Goal: Find contact information: Find contact information

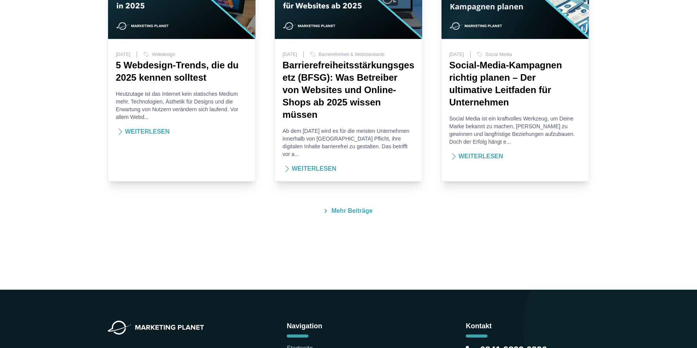
scroll to position [2480, 0]
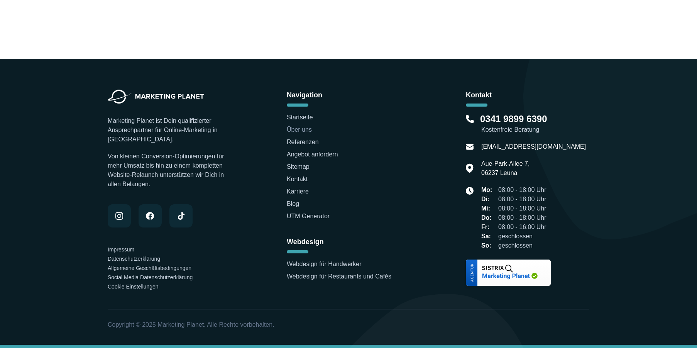
click at [307, 128] on link "Über uns" at bounding box center [299, 129] width 25 height 7
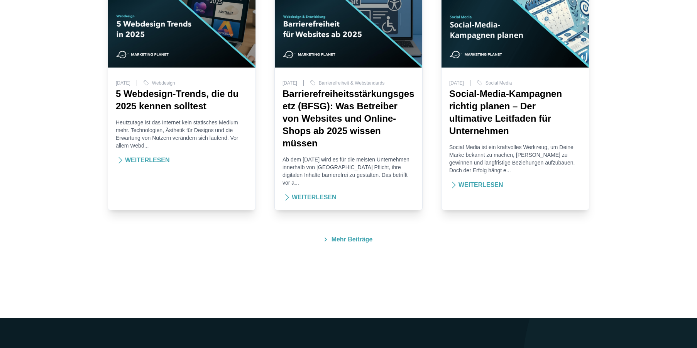
scroll to position [2480, 0]
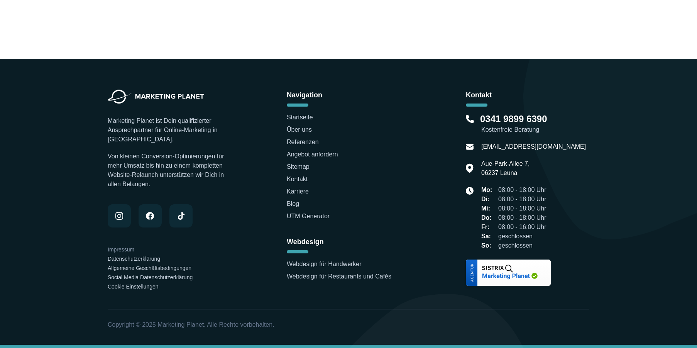
click at [127, 248] on link "Impressum" at bounding box center [121, 249] width 27 height 6
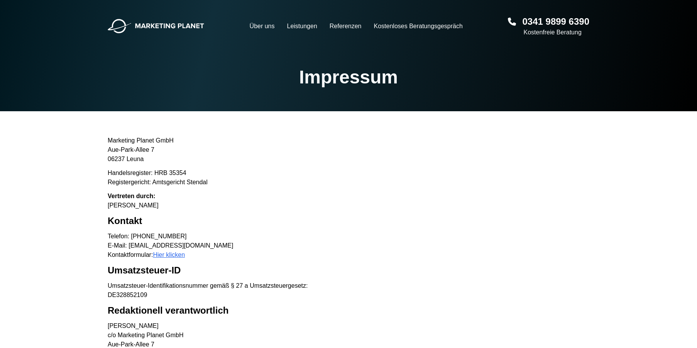
click at [129, 139] on p "Marketing Planet GmbH [GEOGRAPHIC_DATA]-[GEOGRAPHIC_DATA] 7 06237 [GEOGRAPHIC_D…" at bounding box center [348, 150] width 481 height 28
copy p "Marketing Planet GmbH"
click at [125, 146] on p "Marketing Planet GmbH [GEOGRAPHIC_DATA]-[GEOGRAPHIC_DATA] 7 06237 [GEOGRAPHIC_D…" at bounding box center [348, 150] width 481 height 28
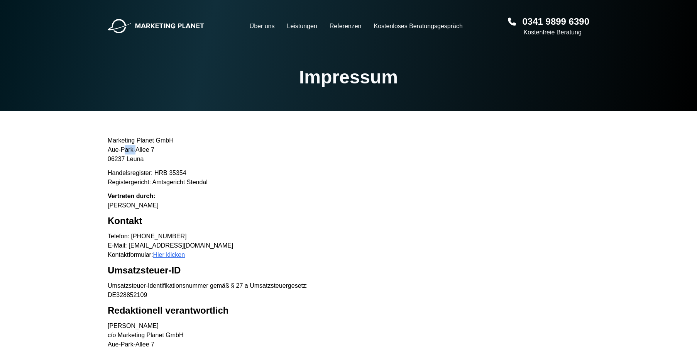
click at [125, 146] on p "Marketing Planet GmbH [GEOGRAPHIC_DATA]-[GEOGRAPHIC_DATA] 7 06237 [GEOGRAPHIC_D…" at bounding box center [348, 150] width 481 height 28
copy p "Aue-Park-Allee 7"
click at [119, 159] on p "Marketing Planet GmbH [GEOGRAPHIC_DATA]-[GEOGRAPHIC_DATA] 7 06237 [GEOGRAPHIC_D…" at bounding box center [348, 150] width 481 height 28
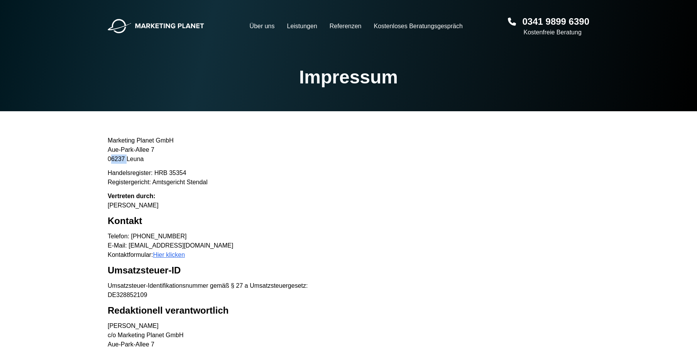
copy p "06237"
click at [137, 160] on p "Marketing Planet GmbH [GEOGRAPHIC_DATA]-[GEOGRAPHIC_DATA] 7 06237 [GEOGRAPHIC_D…" at bounding box center [348, 150] width 481 height 28
copy p "Leuna"
drag, startPoint x: 179, startPoint y: 246, endPoint x: 130, endPoint y: 245, distance: 49.8
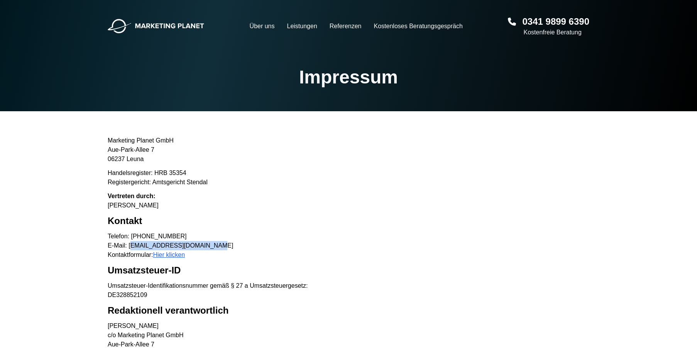
click at [130, 245] on p "Telefon: [PHONE_NUMBER] E-Mail: [EMAIL_ADDRESS][DOMAIN_NAME] Kontaktformular: H…" at bounding box center [348, 245] width 481 height 28
copy p "[EMAIL_ADDRESS][DOMAIN_NAME]"
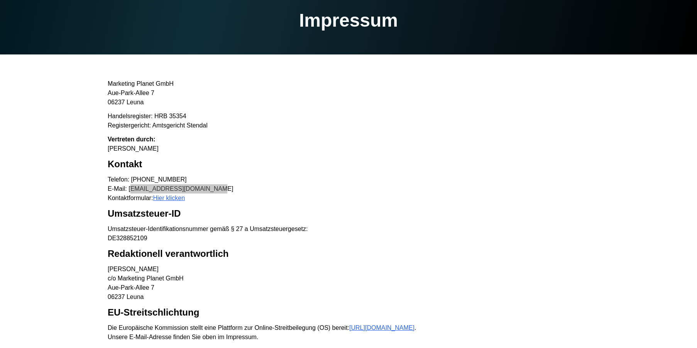
scroll to position [63, 0]
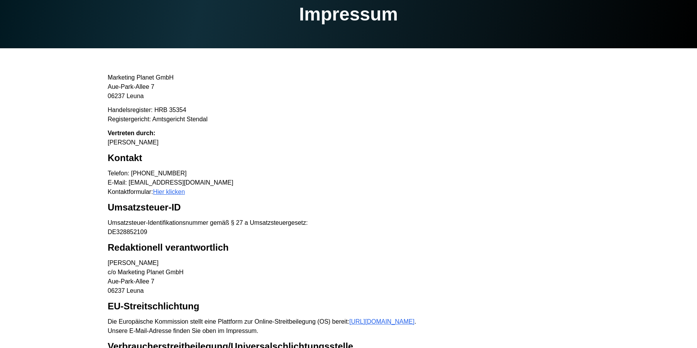
click at [112, 142] on p "Vertreten durch: [PERSON_NAME]" at bounding box center [348, 137] width 481 height 19
drag, startPoint x: 107, startPoint y: 142, endPoint x: 133, endPoint y: 142, distance: 26.2
click at [133, 142] on main "Marketing Planet GmbH [GEOGRAPHIC_DATA]-Allee 7 06237 Leuna Handelsregister: HR…" at bounding box center [348, 260] width 494 height 375
copy p "[PERSON_NAME]"
click at [152, 143] on p "Vertreten durch: [PERSON_NAME]" at bounding box center [348, 137] width 481 height 19
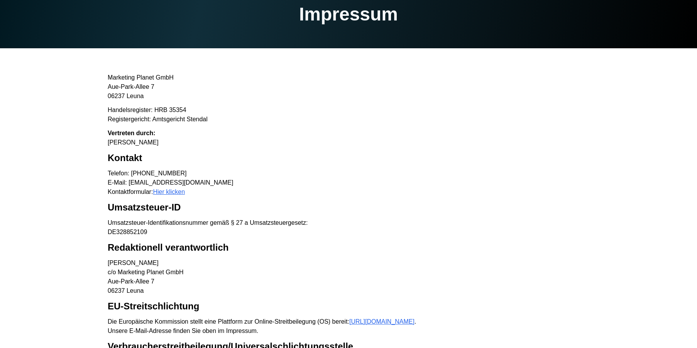
click at [152, 143] on p "Vertreten durch: [PERSON_NAME]" at bounding box center [348, 137] width 481 height 19
copy p "Buchner"
drag, startPoint x: 174, startPoint y: 180, endPoint x: 157, endPoint y: 180, distance: 17.0
click at [157, 180] on p "Telefon: [PHONE_NUMBER] E-Mail: [EMAIL_ADDRESS][DOMAIN_NAME] Kontaktformular: H…" at bounding box center [348, 183] width 481 height 28
click at [190, 170] on p "Telefon: [PHONE_NUMBER] E-Mail: [EMAIL_ADDRESS][DOMAIN_NAME] Kontaktformular: H…" at bounding box center [348, 183] width 481 height 28
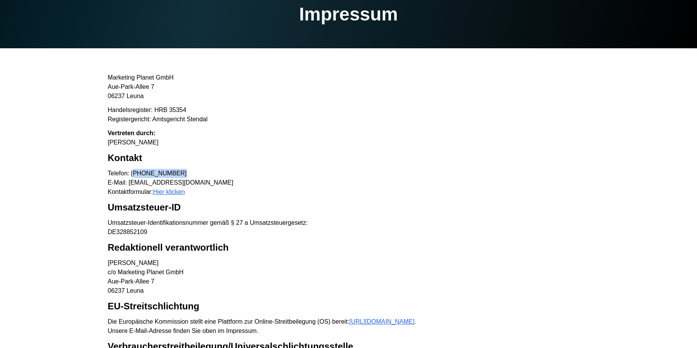
drag, startPoint x: 174, startPoint y: 170, endPoint x: 136, endPoint y: 173, distance: 37.9
click at [136, 173] on p "Telefon: [PHONE_NUMBER] E-Mail: [EMAIL_ADDRESS][DOMAIN_NAME] Kontaktformular: H…" at bounding box center [348, 183] width 481 height 28
copy p "341 9899 6390"
